Goal: Task Accomplishment & Management: Complete application form

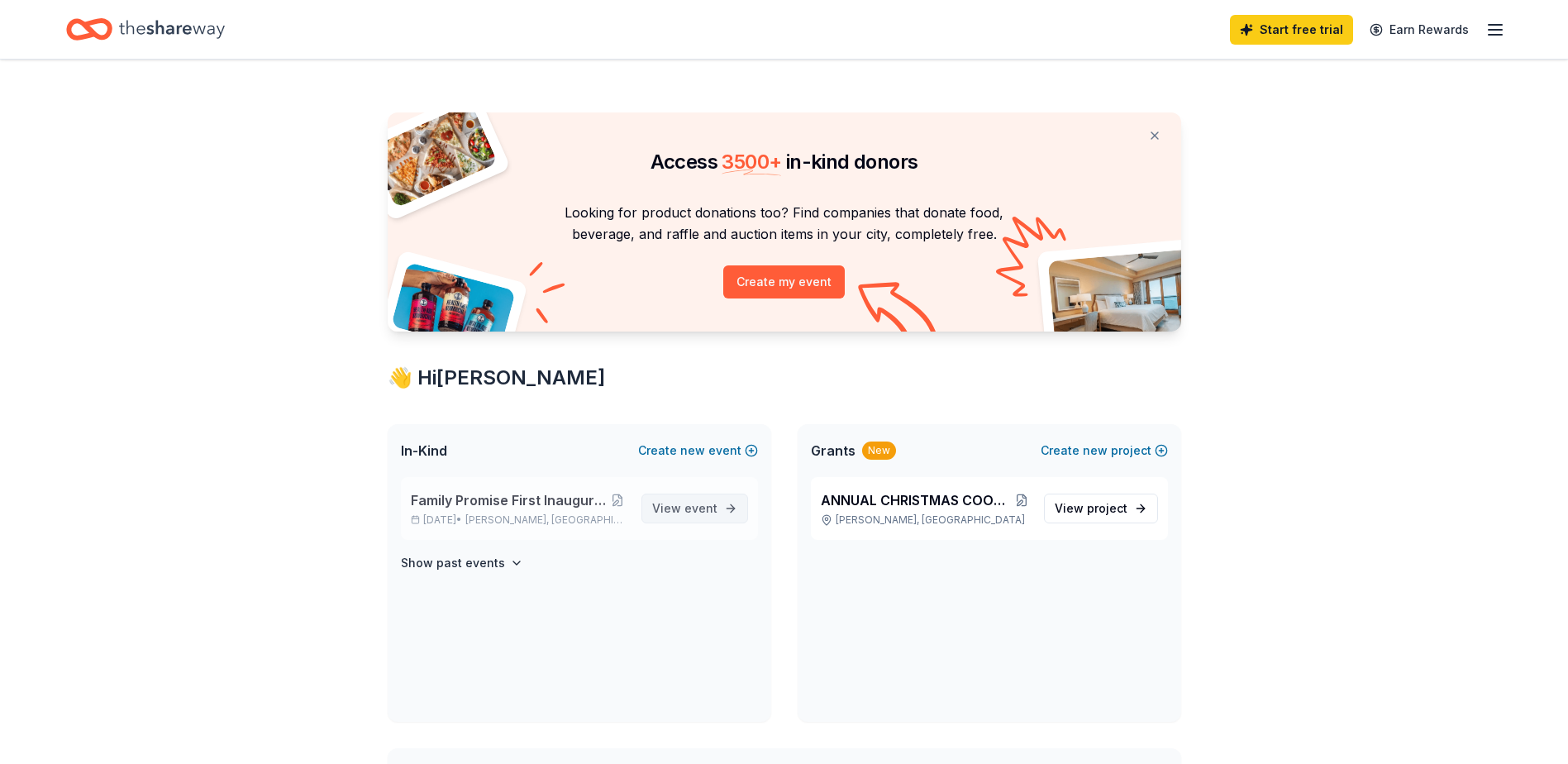
click at [694, 498] on span "View event" at bounding box center [684, 508] width 66 height 20
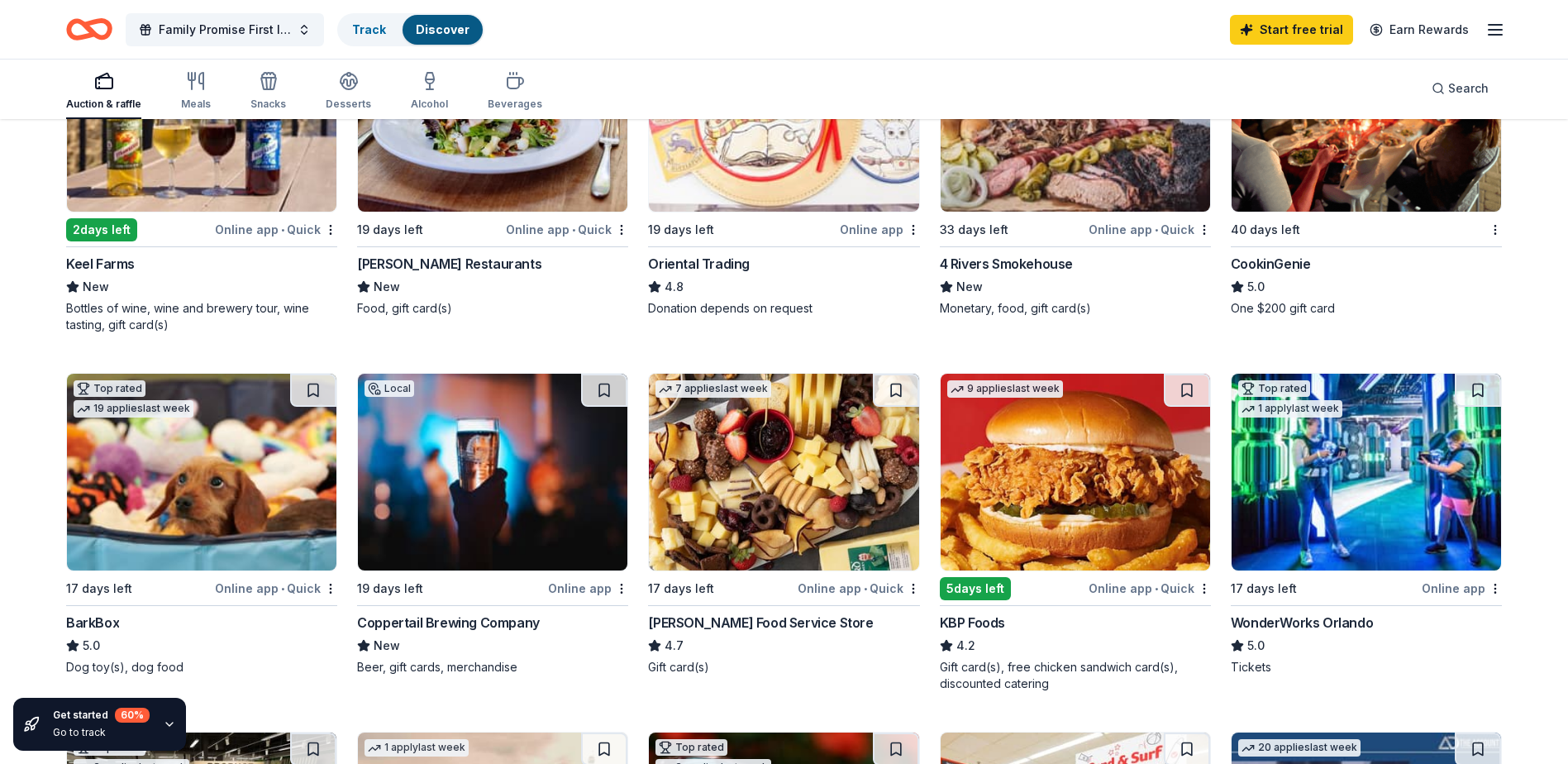
scroll to position [330, 0]
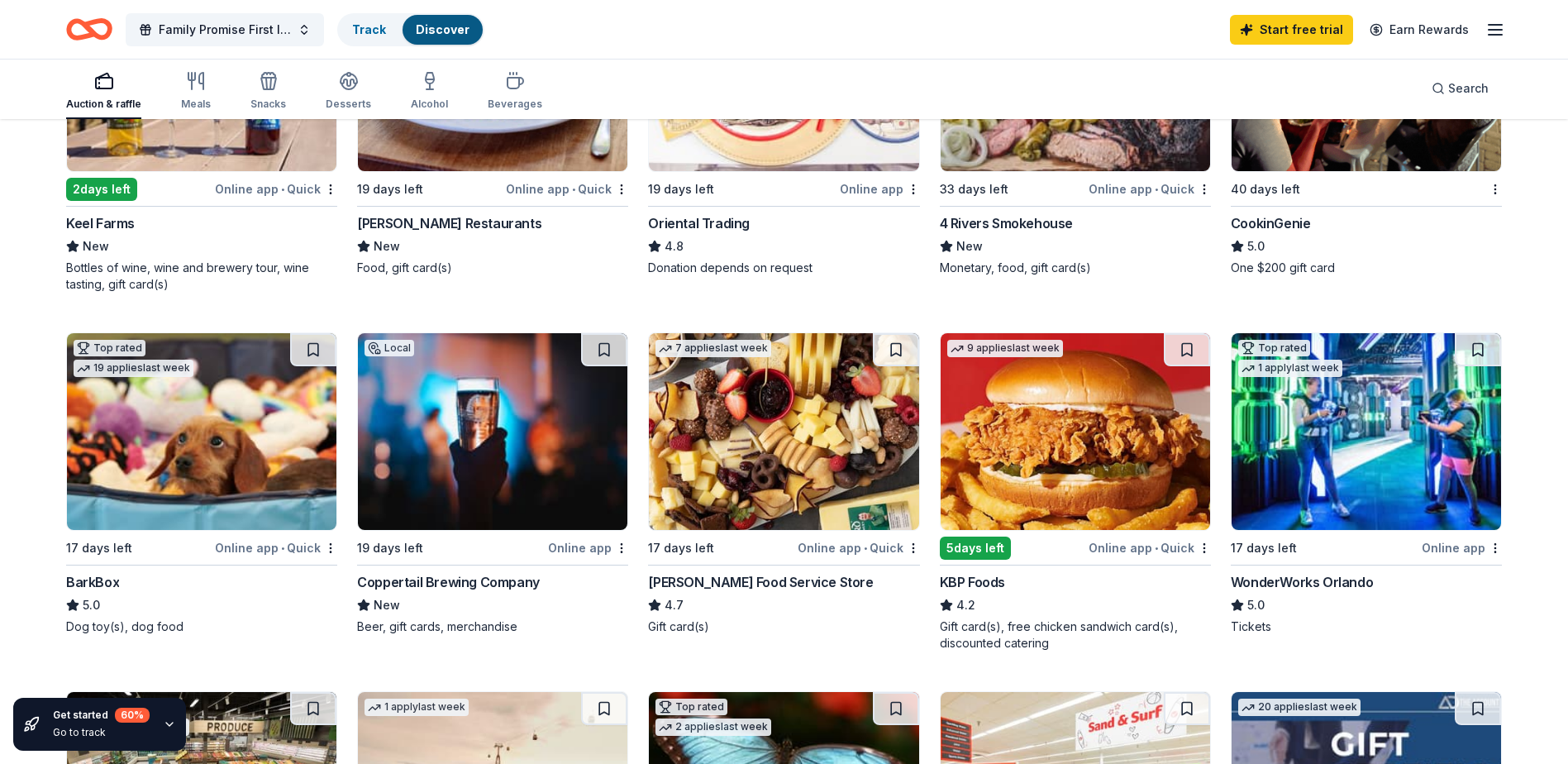
click at [770, 508] on img at bounding box center [784, 431] width 270 height 197
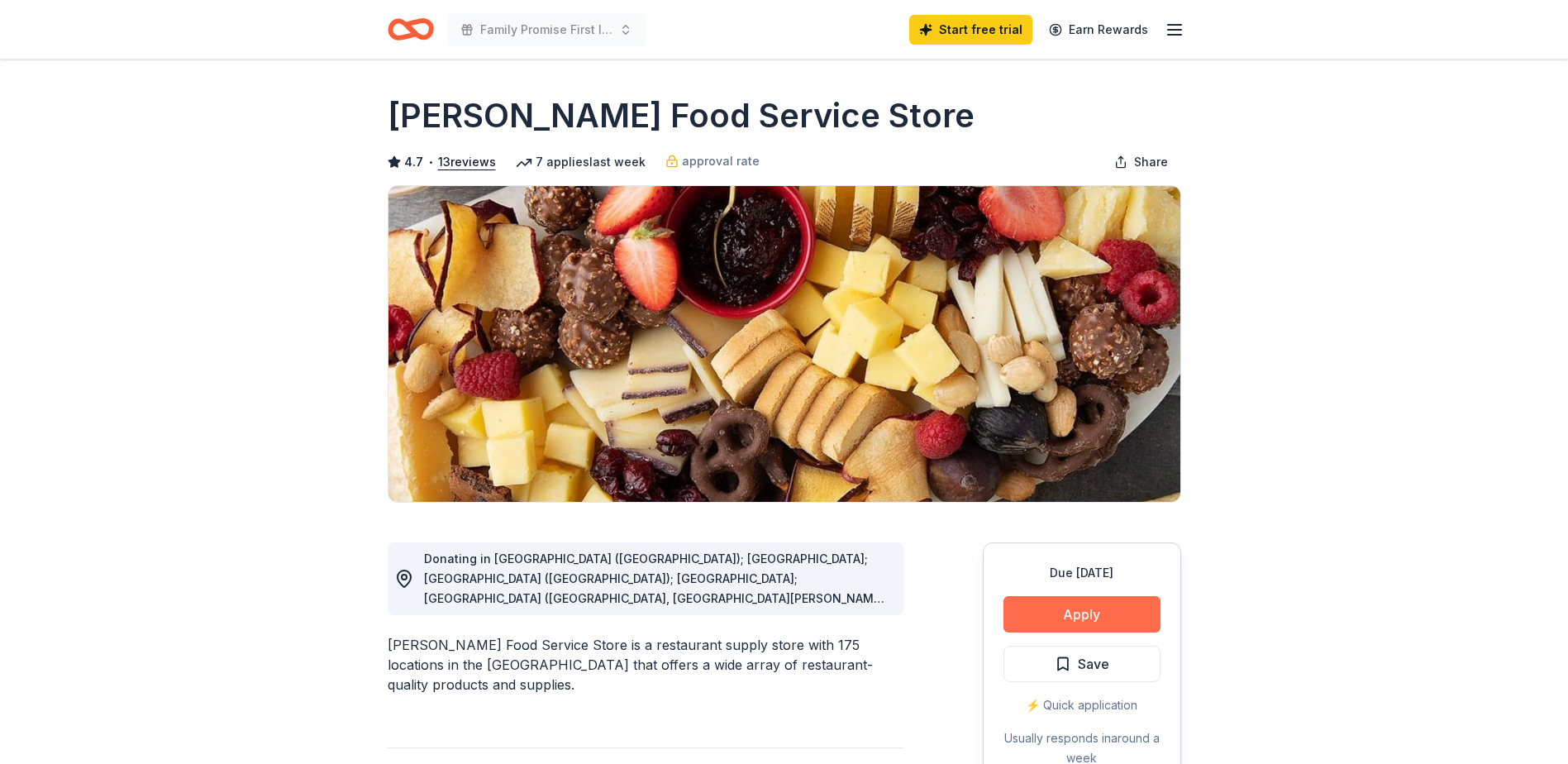
click at [1076, 609] on button "Apply" at bounding box center [1082, 614] width 157 height 36
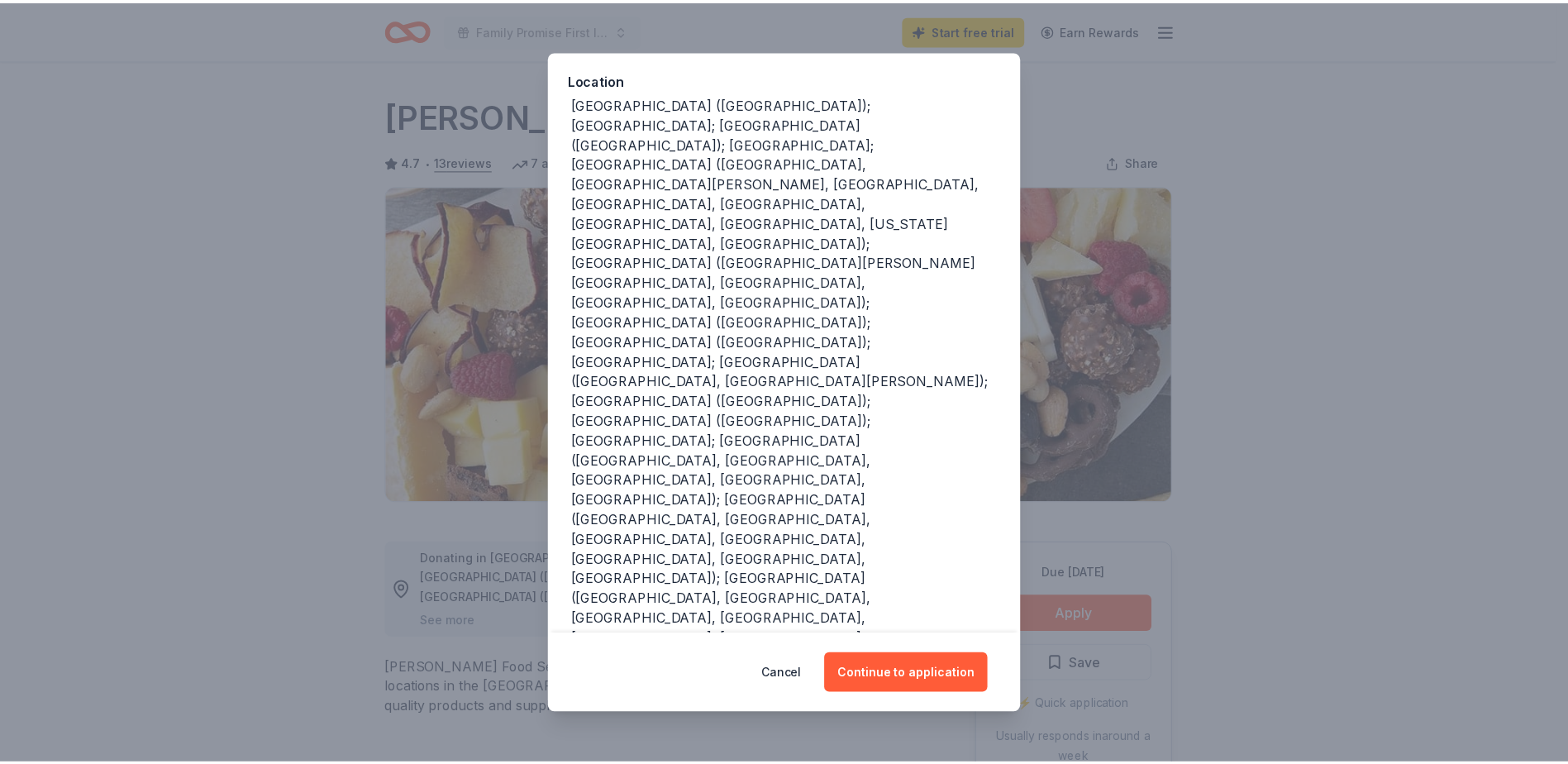
scroll to position [184, 0]
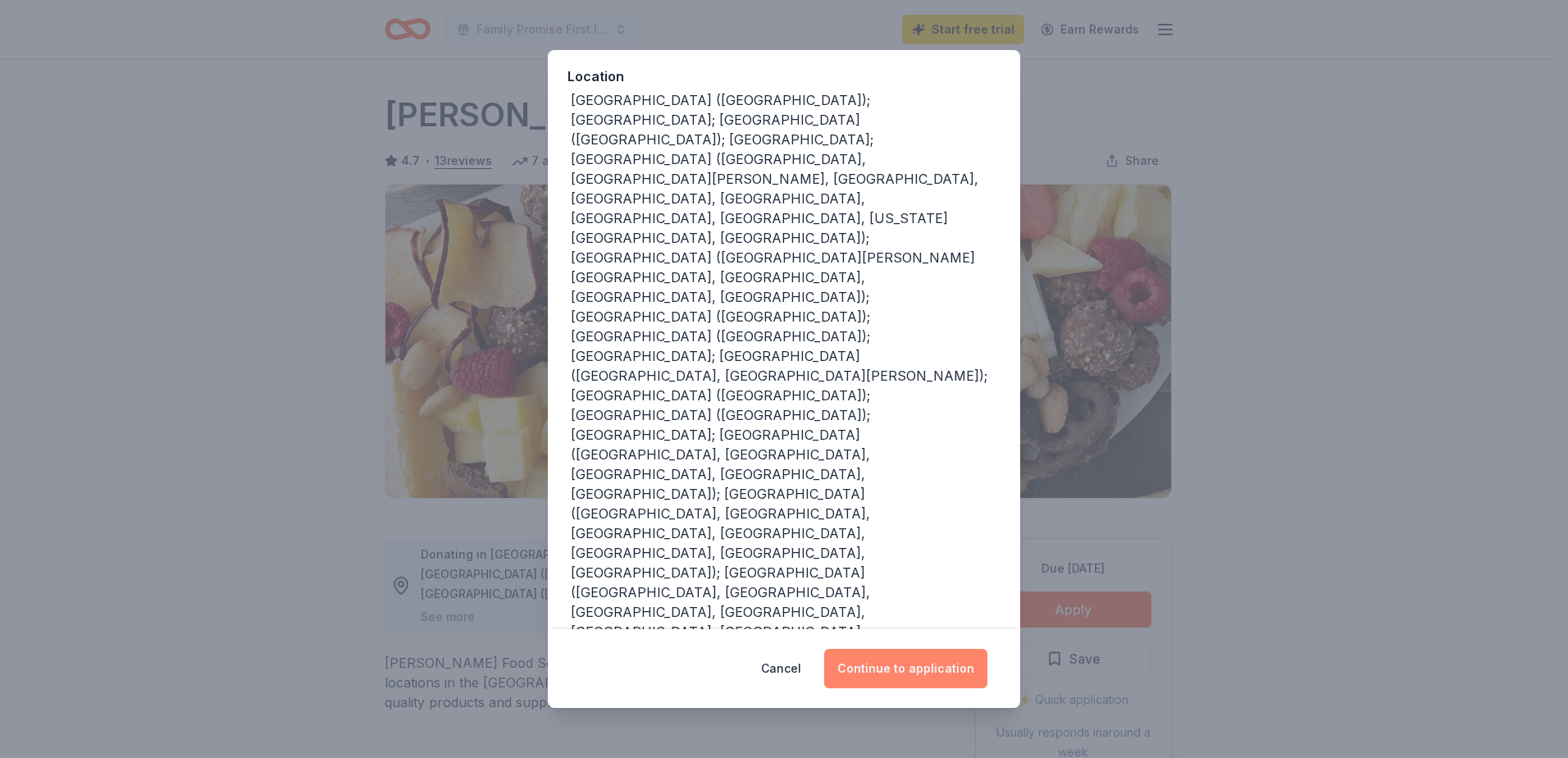
click at [896, 661] on button "Continue to application" at bounding box center [905, 668] width 163 height 39
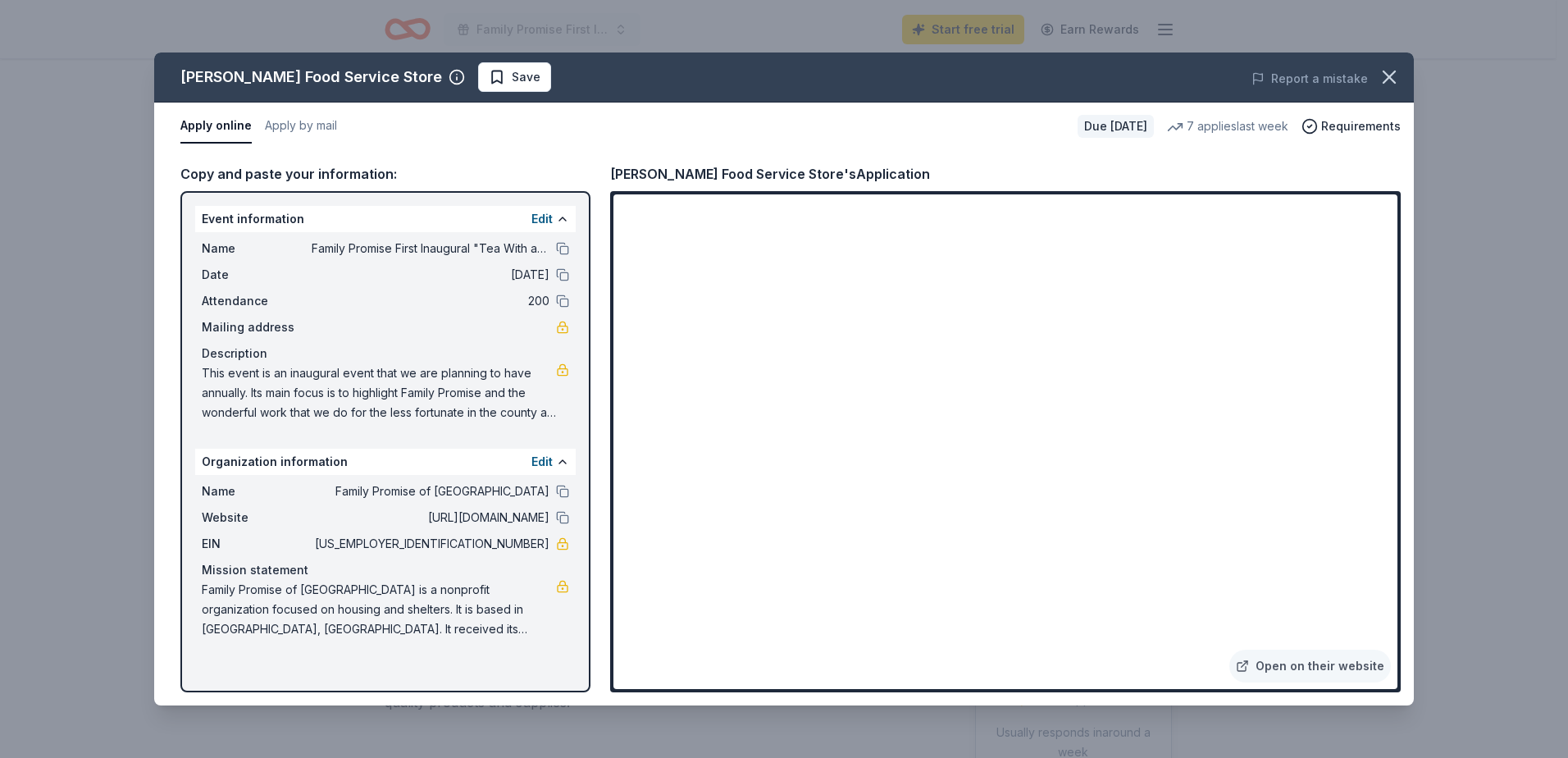
click at [274, 328] on span "Mailing address" at bounding box center [257, 327] width 109 height 20
click at [512, 72] on span "Save" at bounding box center [526, 77] width 29 height 20
click at [308, 126] on button "Apply by mail" at bounding box center [301, 127] width 72 height 34
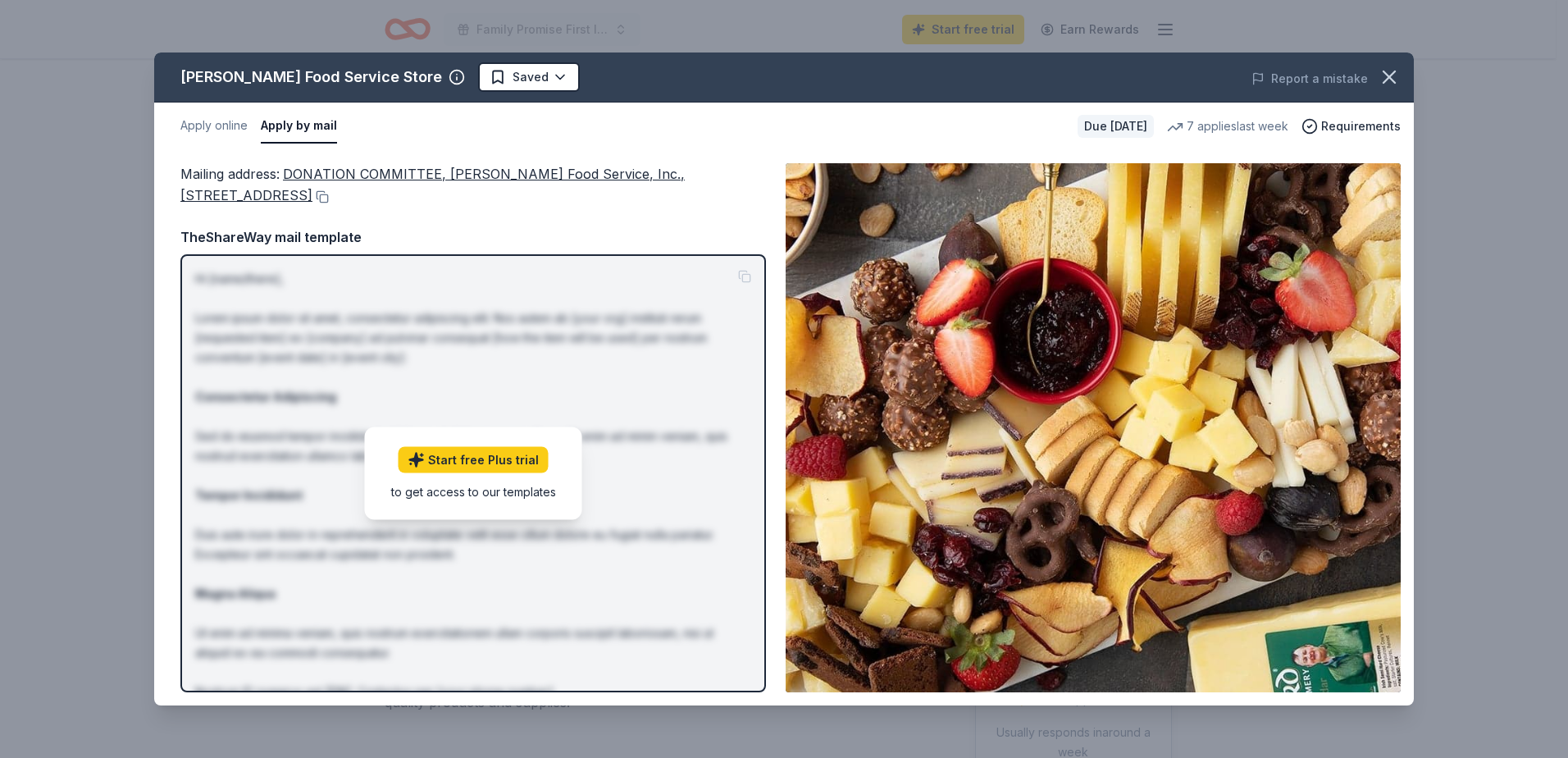
click at [461, 129] on div "Apply online Apply by mail" at bounding box center [622, 127] width 884 height 34
click at [1391, 68] on icon "button" at bounding box center [1389, 77] width 23 height 23
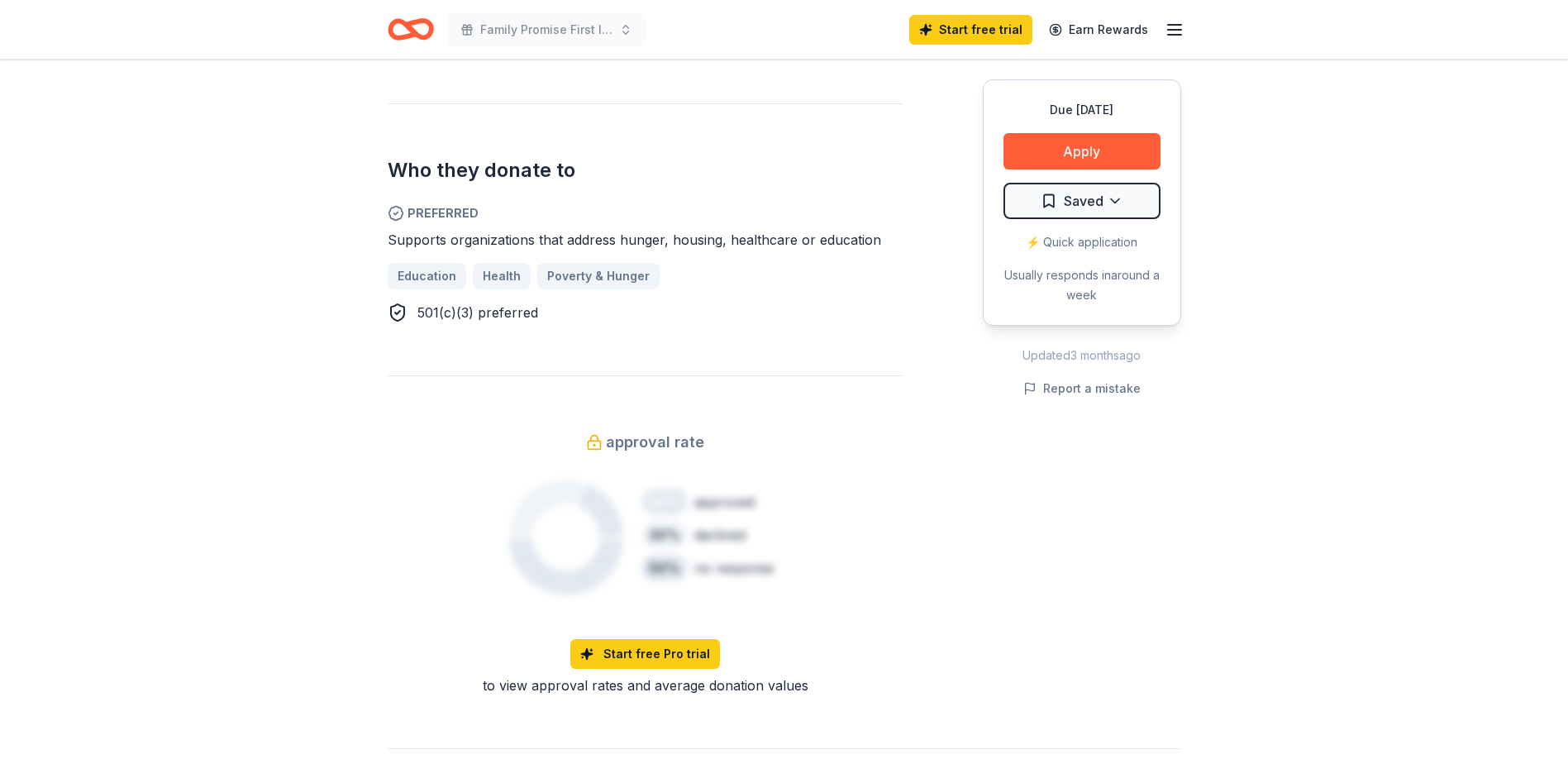
scroll to position [992, 0]
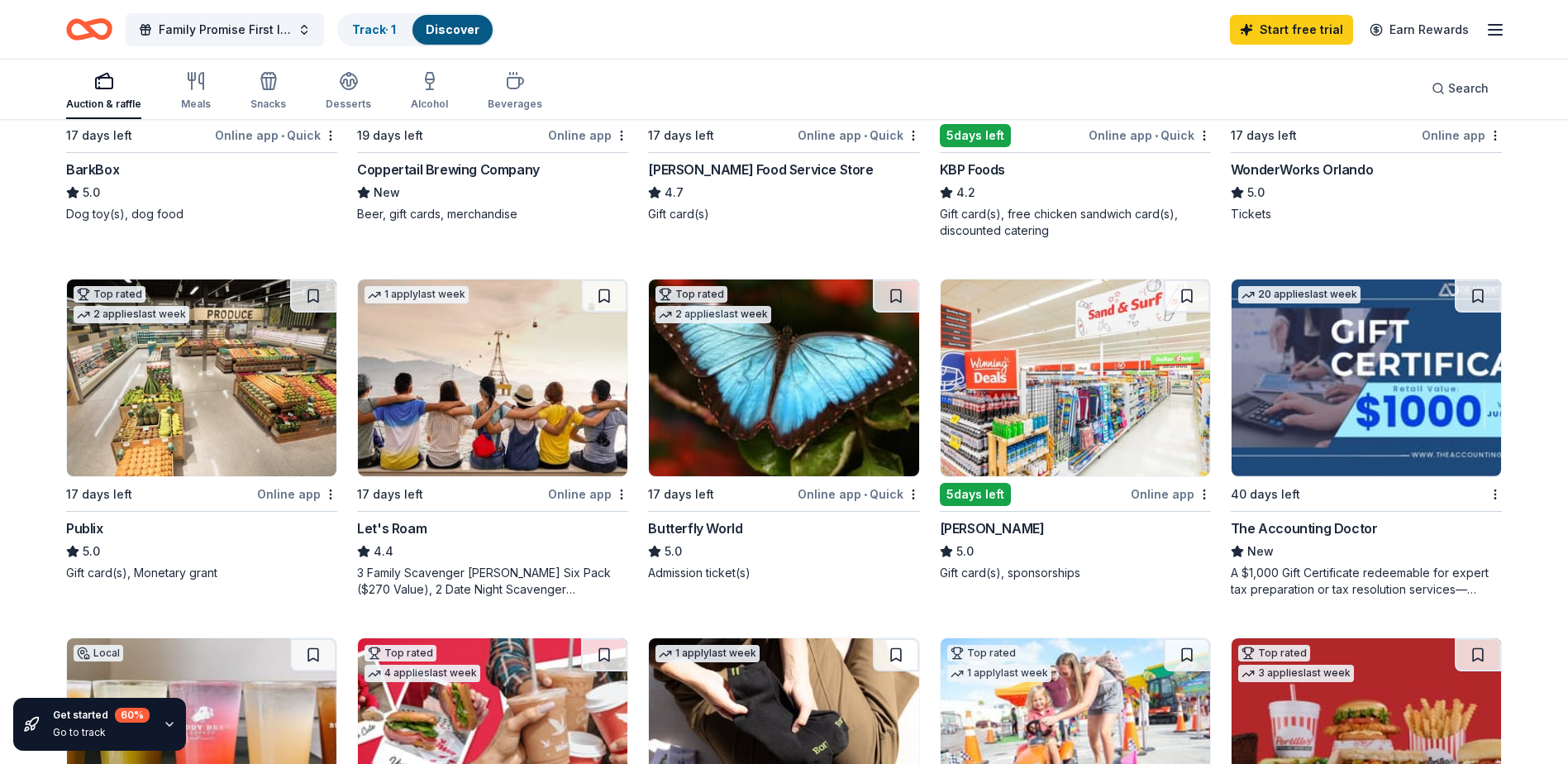
scroll to position [744, 0]
click at [1003, 529] on div "Winn-Dixie" at bounding box center [992, 527] width 105 height 20
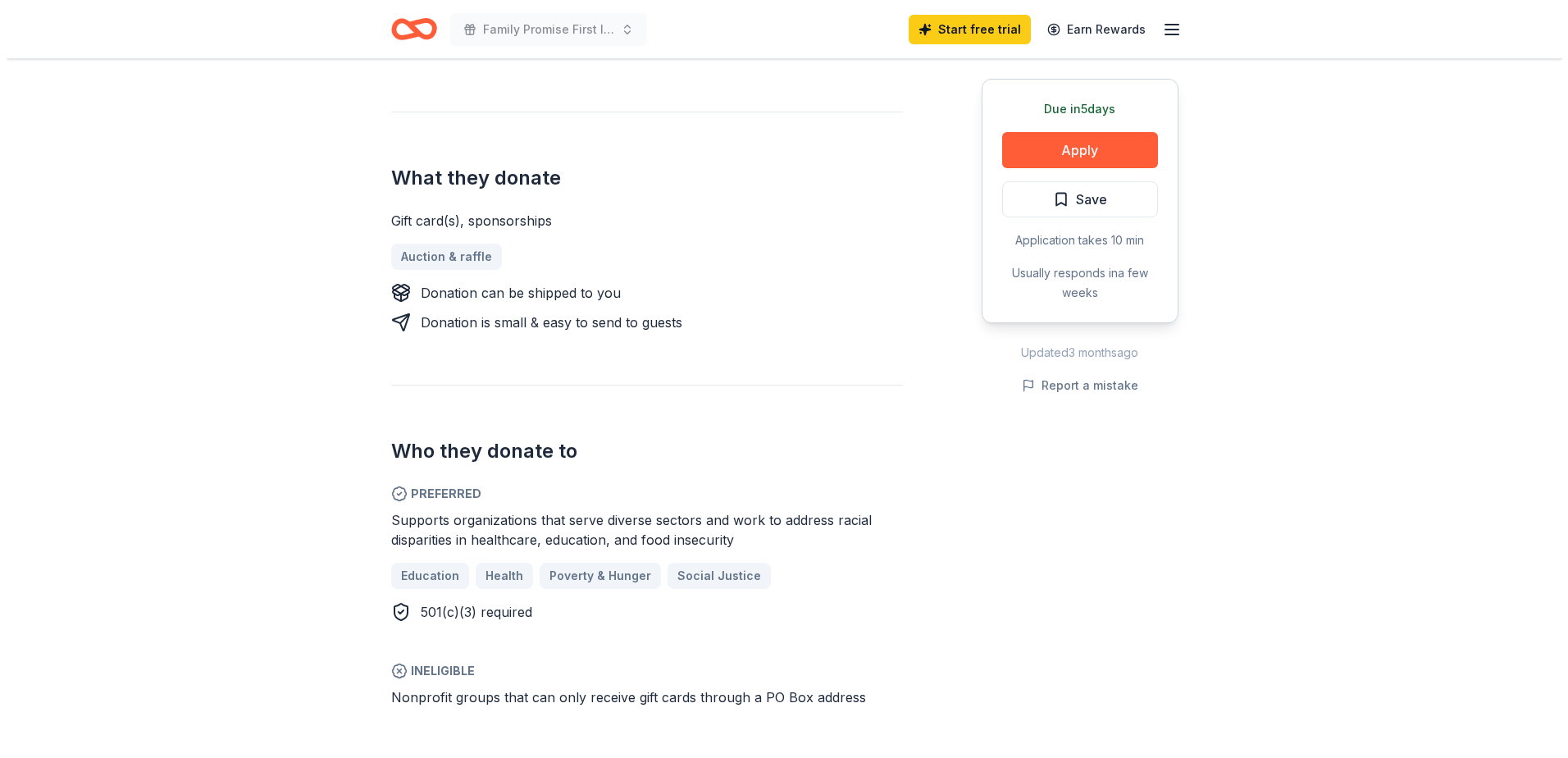
scroll to position [574, 0]
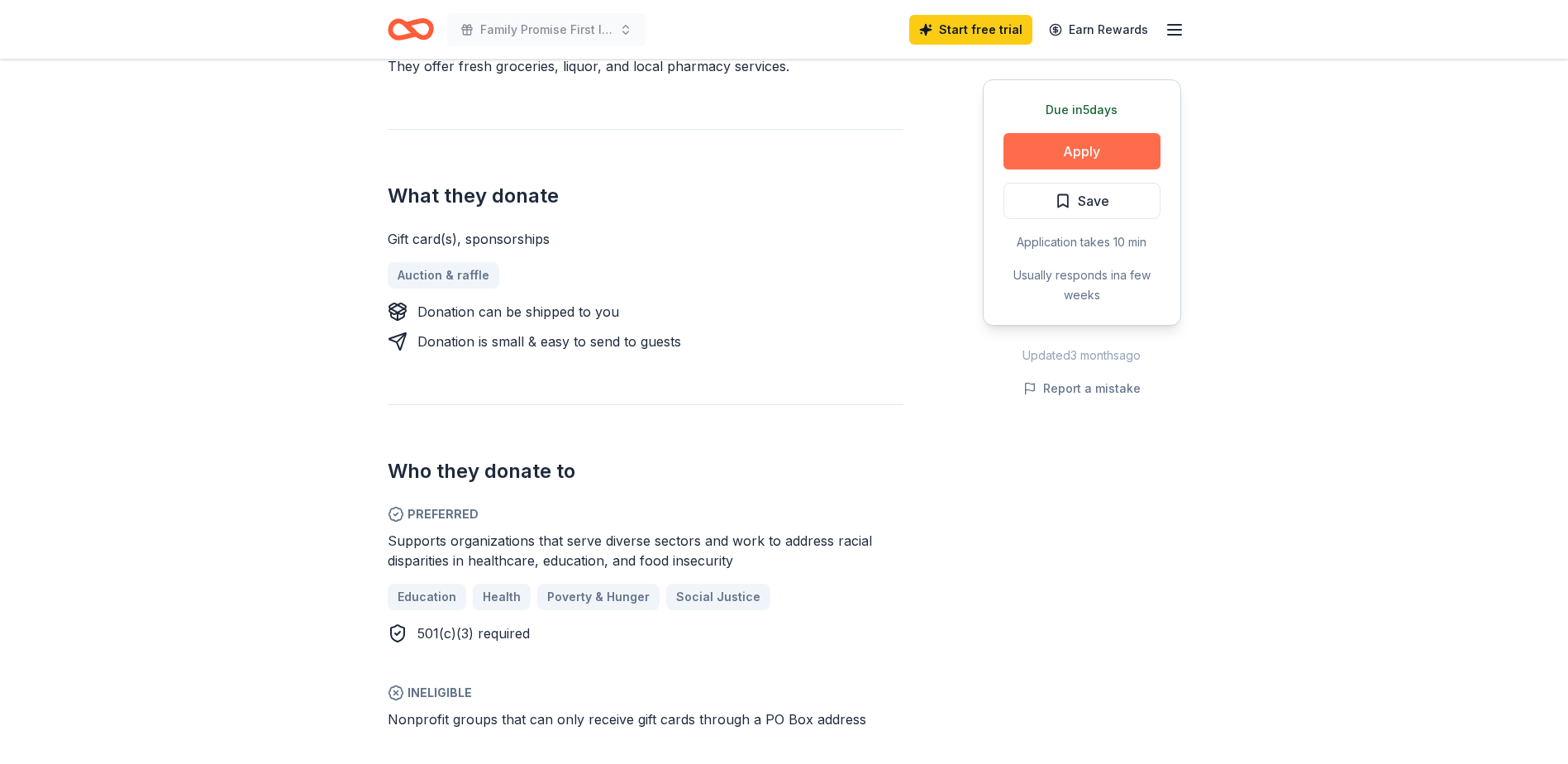
click at [1059, 159] on button "Apply" at bounding box center [1082, 151] width 157 height 36
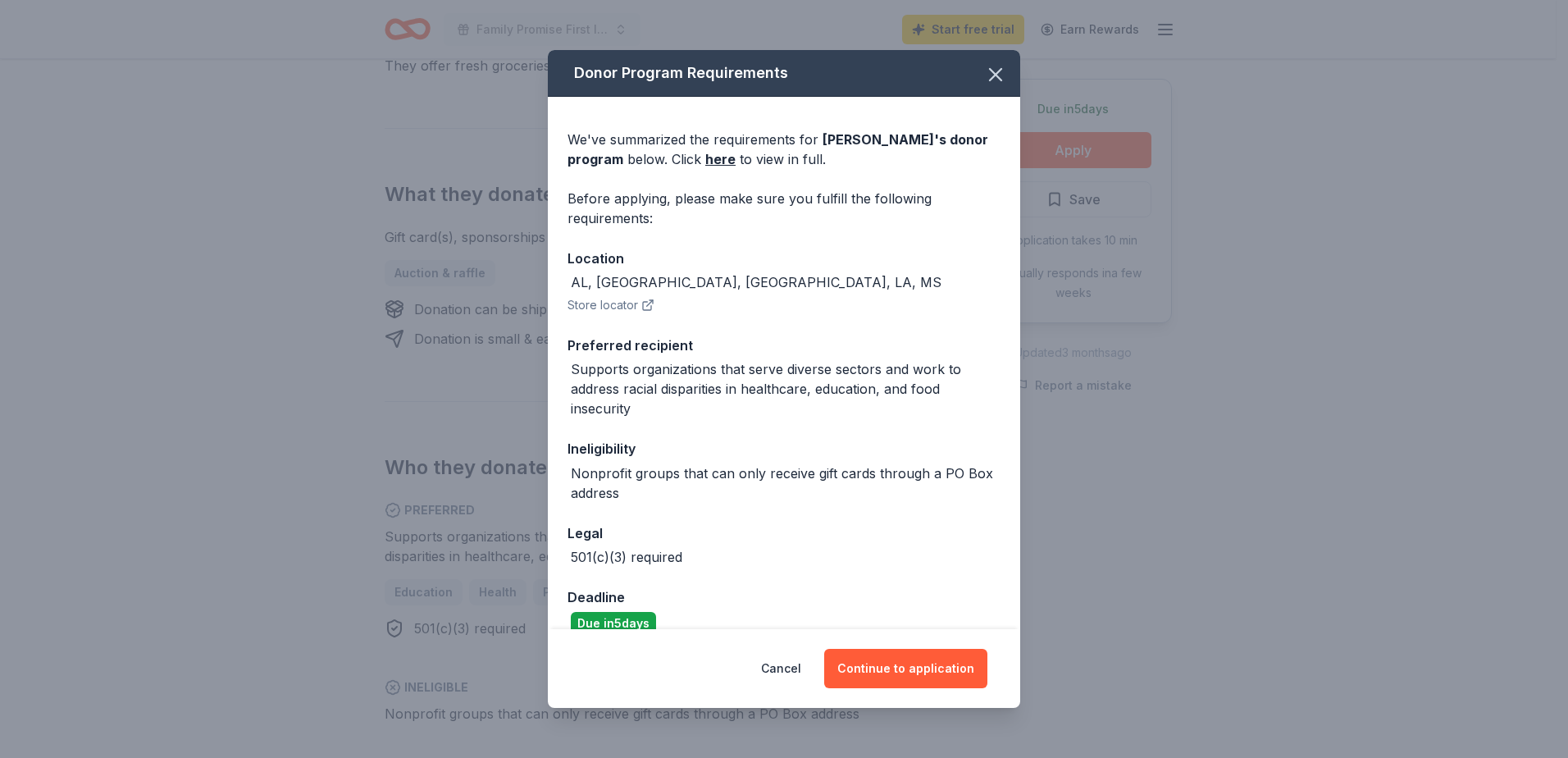
scroll to position [25, 0]
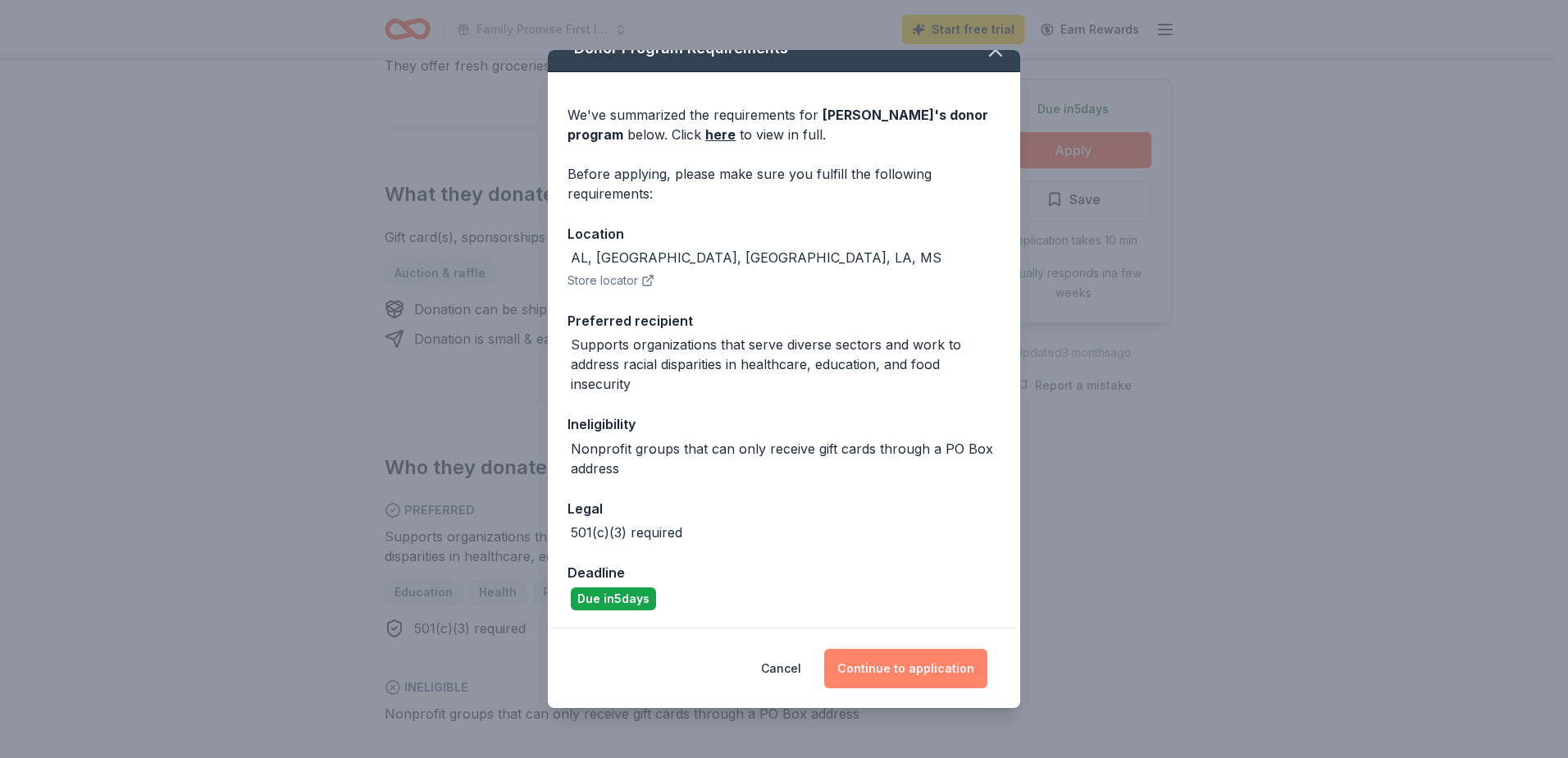
click at [879, 662] on button "Continue to application" at bounding box center [905, 668] width 163 height 39
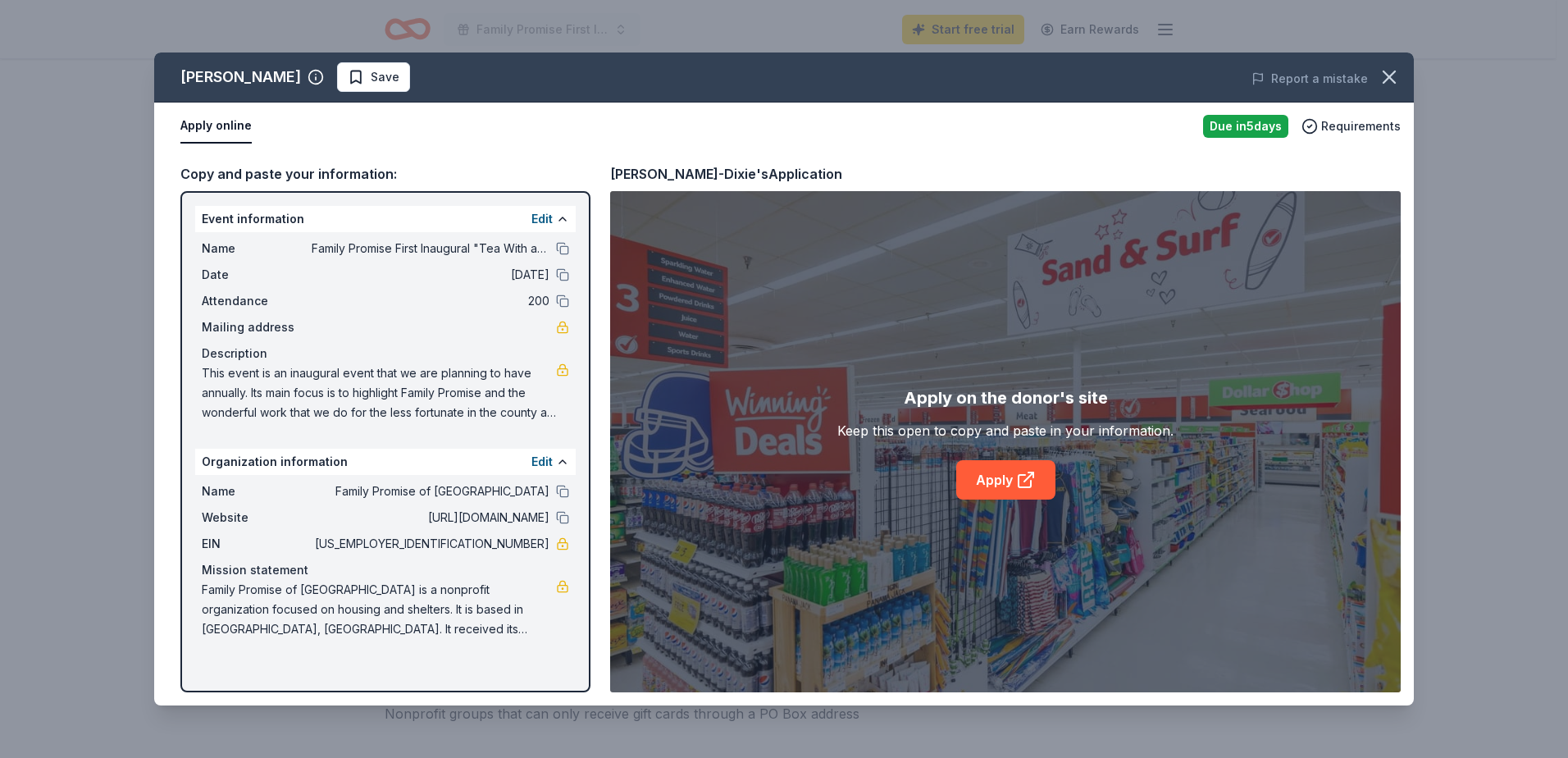
click at [388, 248] on span "Family Promise First Inaugural "Tea With a Twist"" at bounding box center [430, 248] width 238 height 20
drag, startPoint x: 388, startPoint y: 248, endPoint x: 468, endPoint y: 154, distance: 123.4
click at [470, 156] on div "Copy and paste your information: Event information Edit Name Family Promise Fir…" at bounding box center [784, 427] width 1260 height 555
click at [1005, 483] on link "Apply" at bounding box center [1006, 480] width 99 height 39
click at [1009, 483] on link "Apply" at bounding box center [1006, 480] width 99 height 39
